Goal: Transaction & Acquisition: Purchase product/service

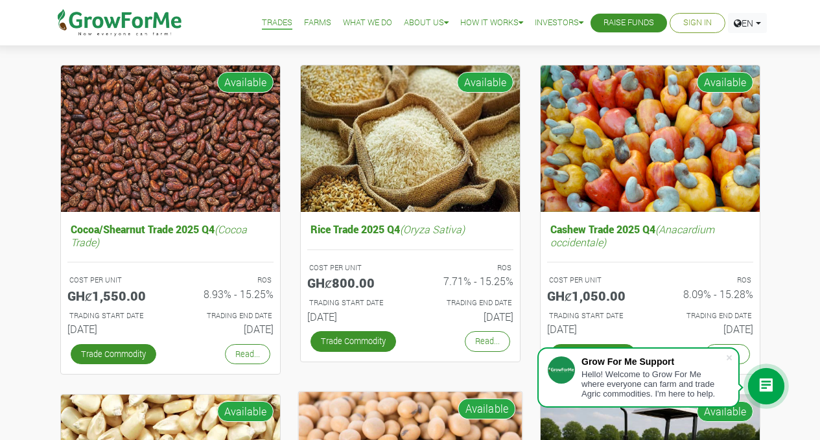
scroll to position [123, 0]
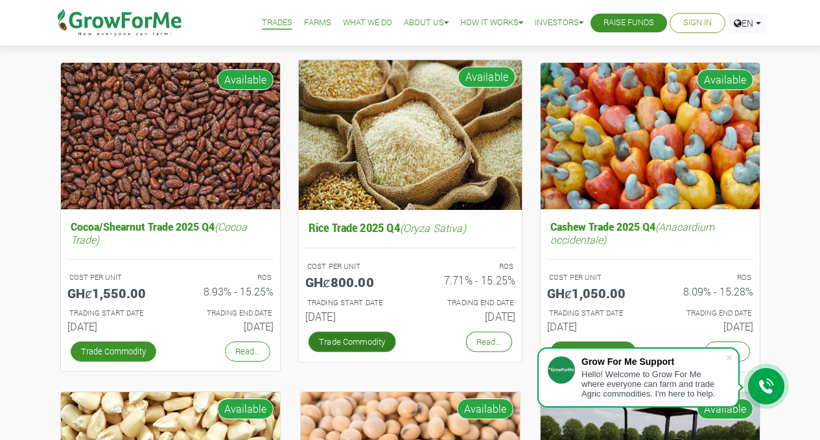
click at [330, 338] on link "Trade Commodity" at bounding box center [352, 341] width 88 height 21
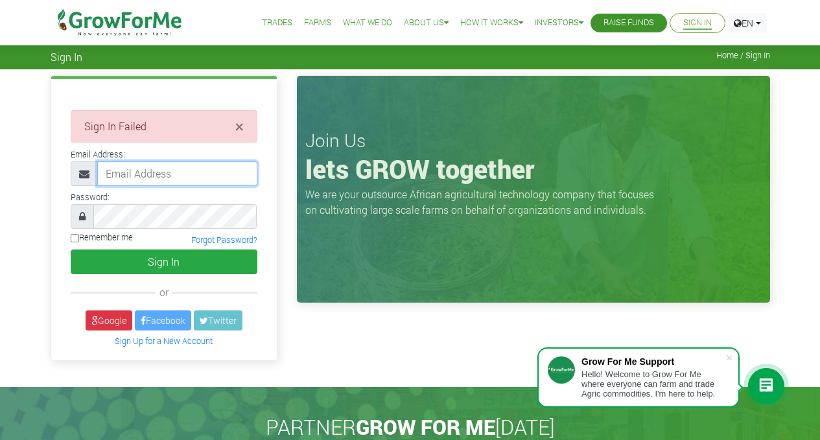
type input "dev@growforme.com"
click at [269, 23] on link "Trades" at bounding box center [277, 23] width 30 height 14
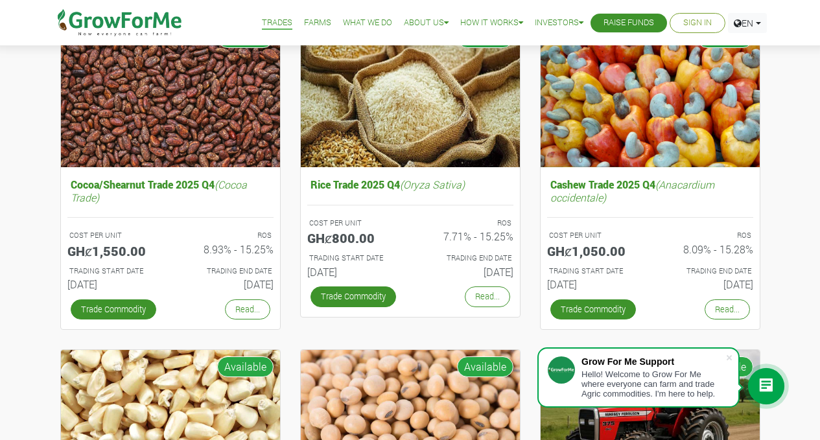
scroll to position [165, 0]
